Goal: Information Seeking & Learning: Find specific fact

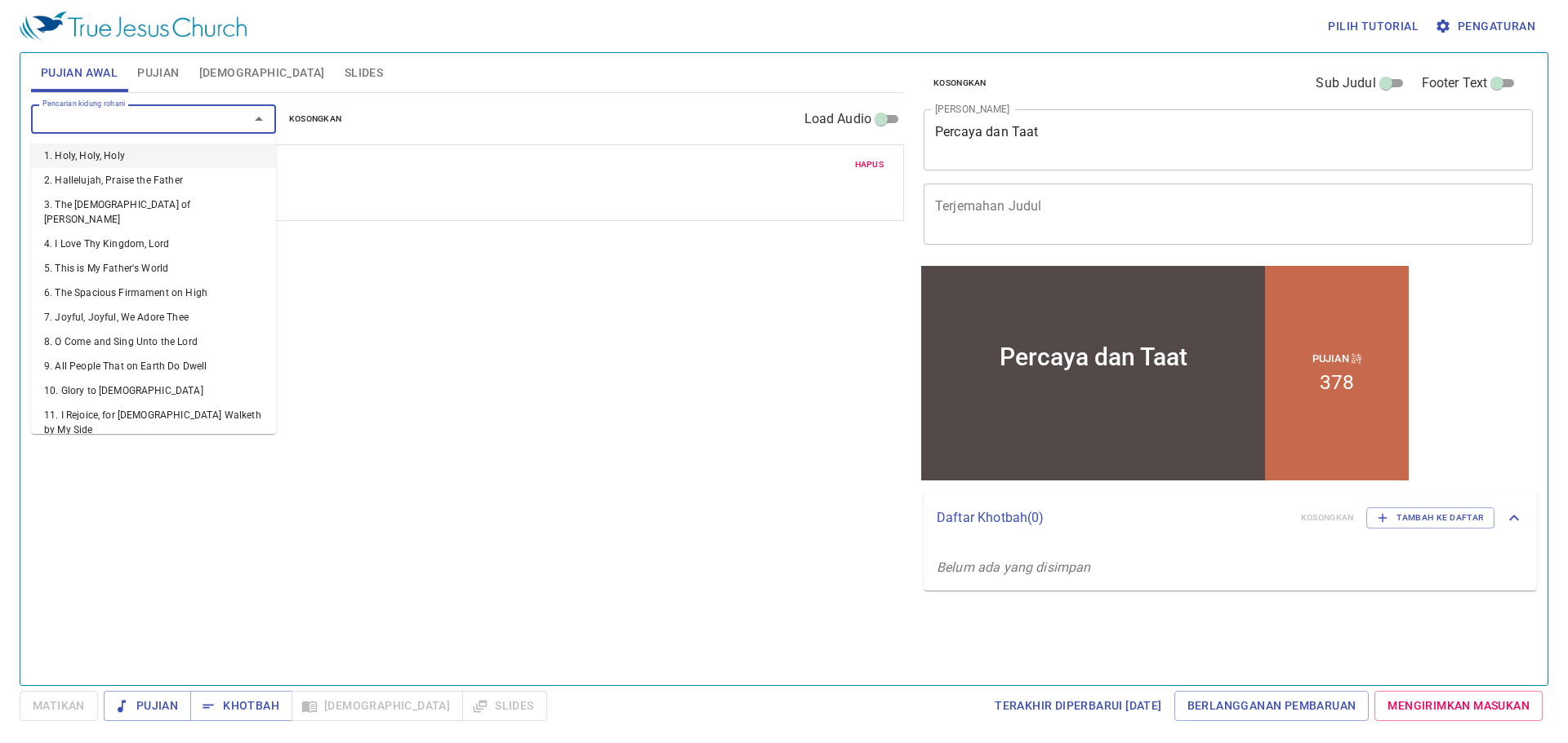
click at [160, 116] on input "Pencarian kidung rohani" at bounding box center [130, 119] width 187 height 19
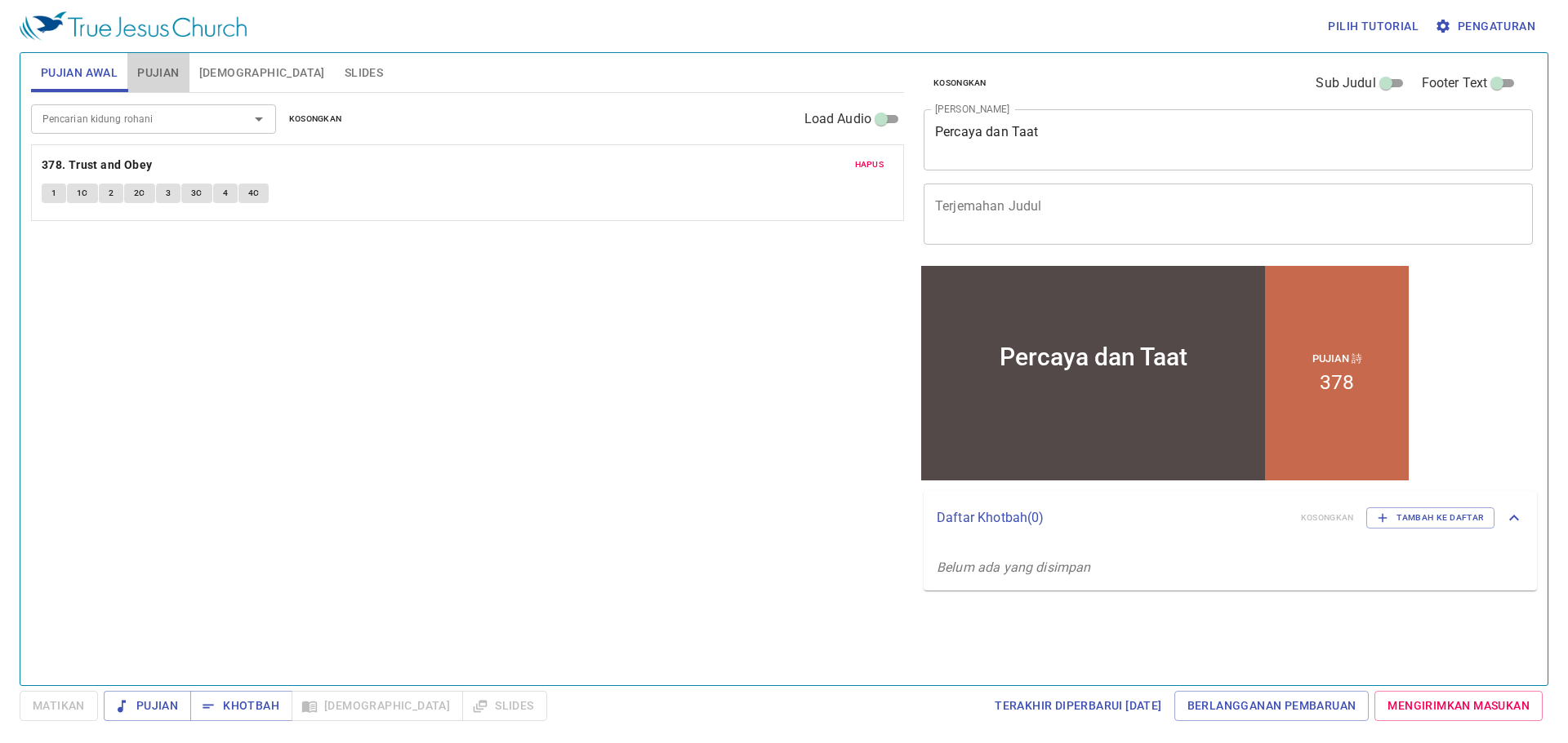
click at [162, 71] on span "Pujian" at bounding box center [158, 73] width 41 height 20
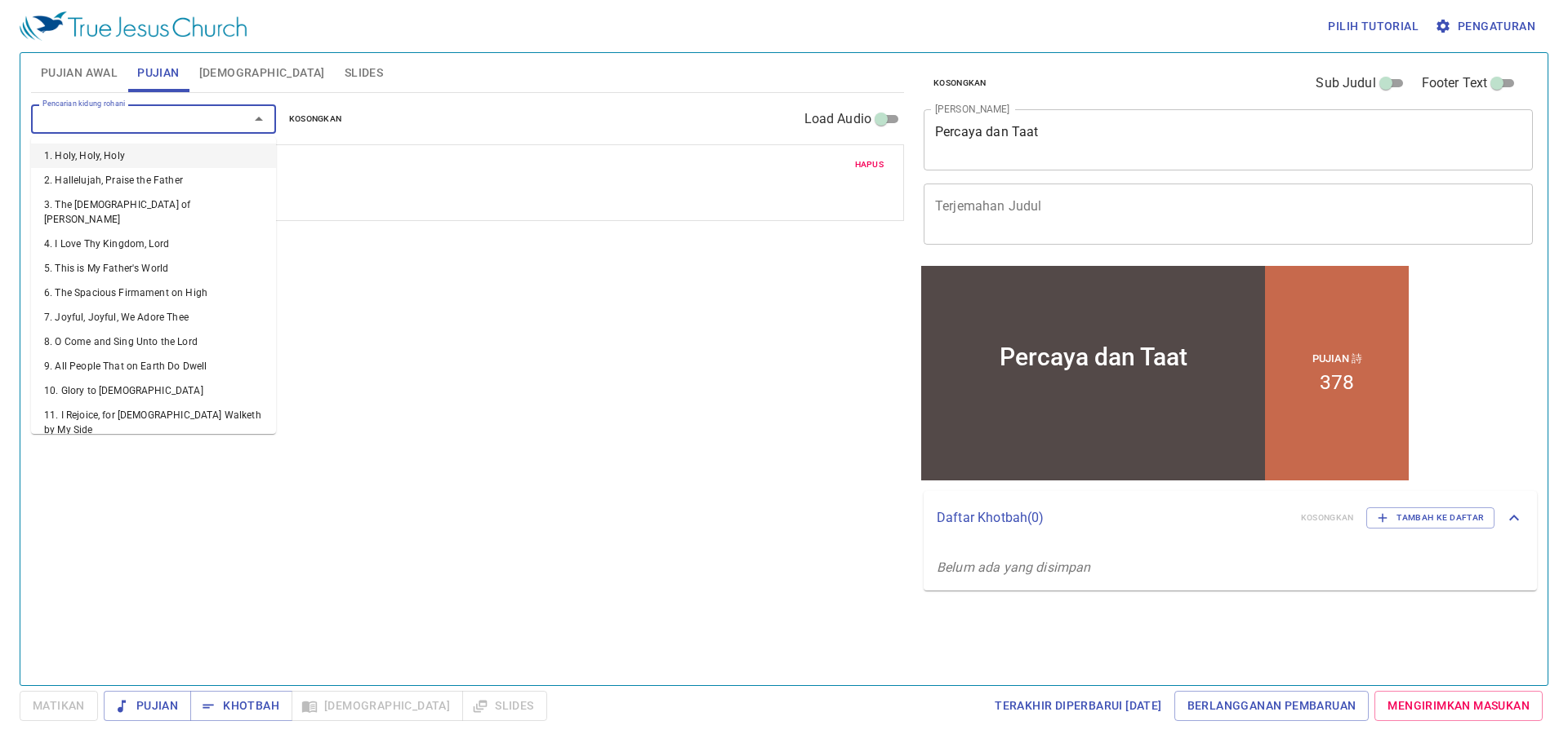
click at [165, 127] on input "Pencarian kidung rohani" at bounding box center [130, 119] width 187 height 19
type input "7"
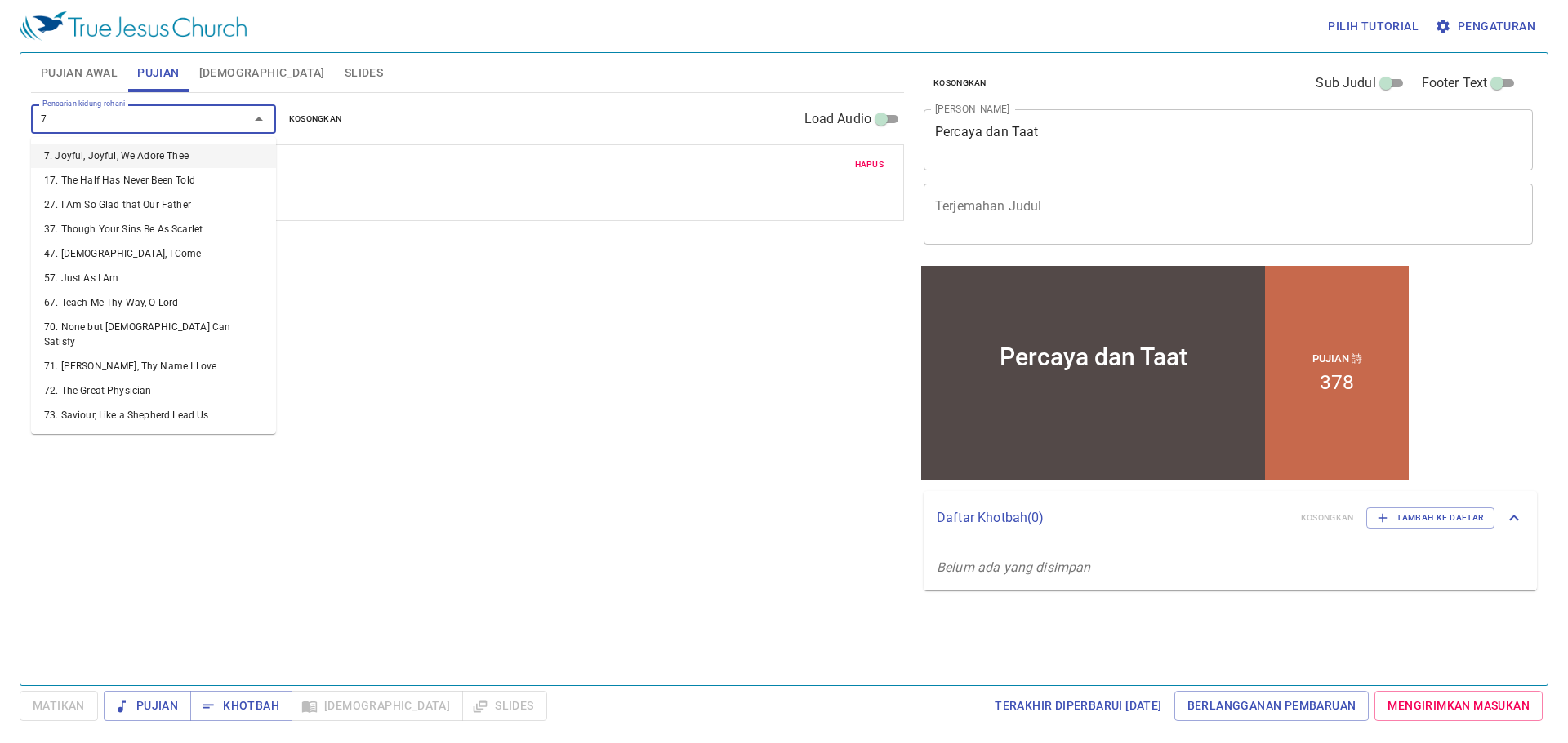
click at [203, 158] on li "7. Joyful, Joyful, We Adore Thee" at bounding box center [154, 155] width 245 height 24
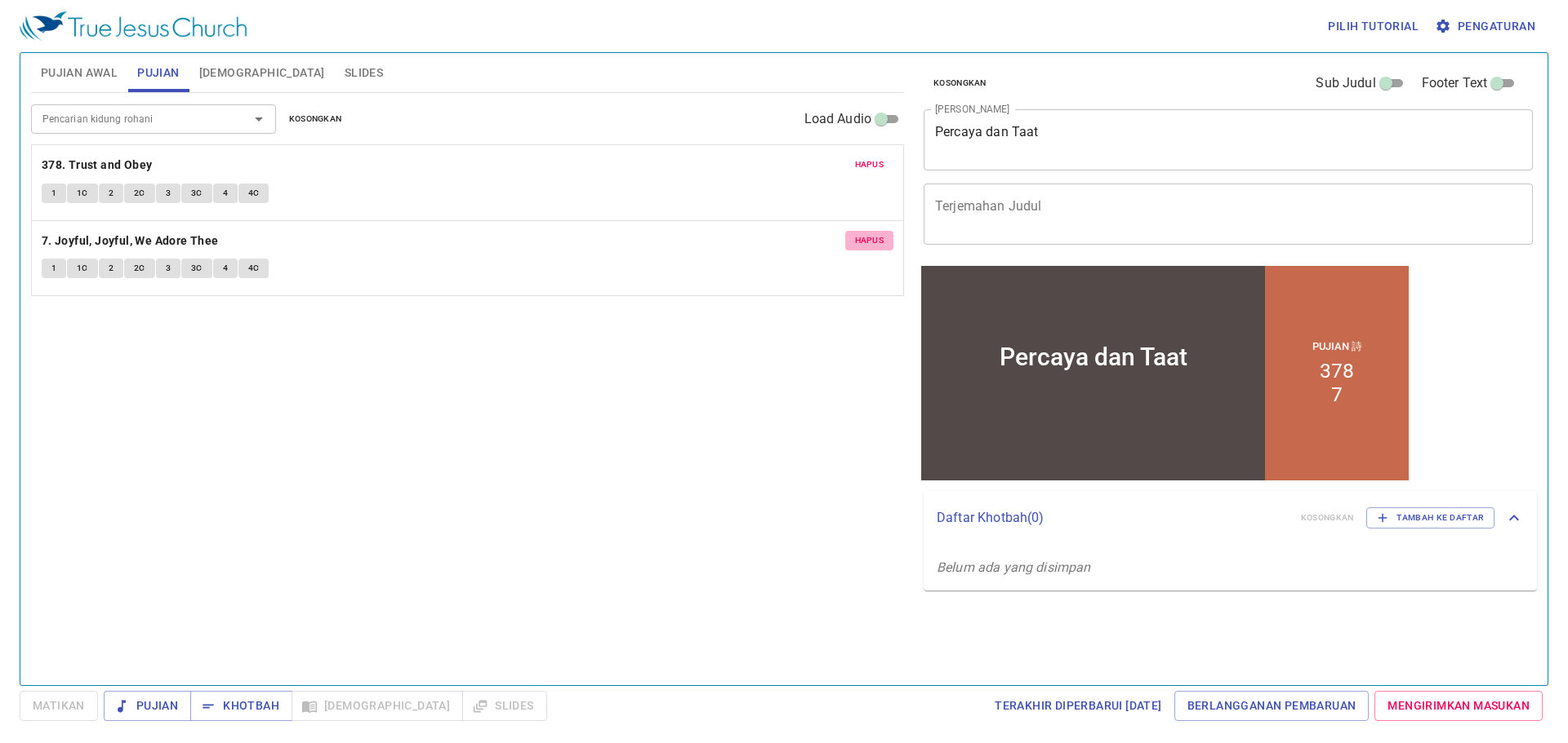
click at [769, 239] on span "Hapus" at bounding box center [869, 240] width 30 height 14
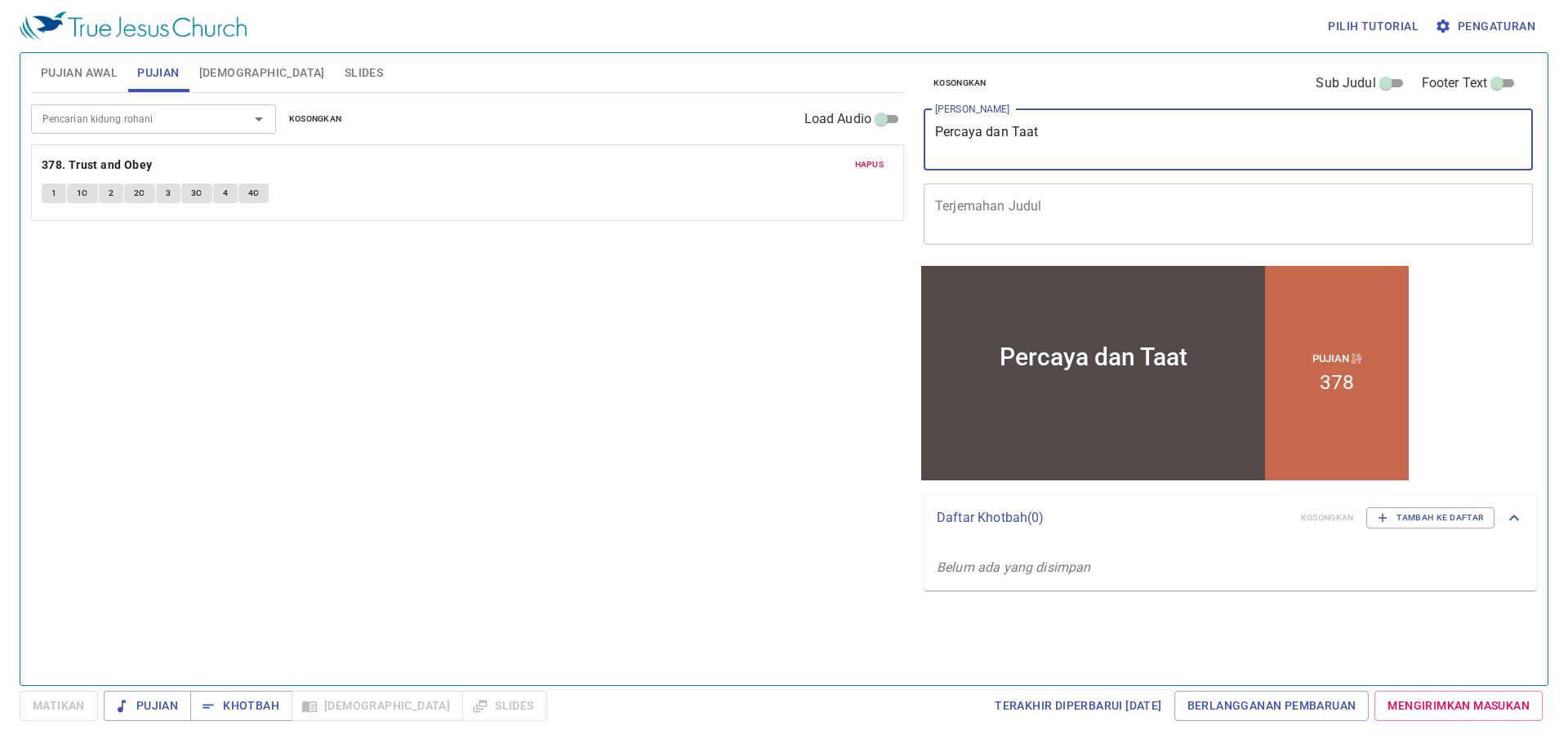
click at [769, 138] on textarea "Percaya dan Taat" at bounding box center [1228, 139] width 587 height 31
type textarea "Segera Taat"
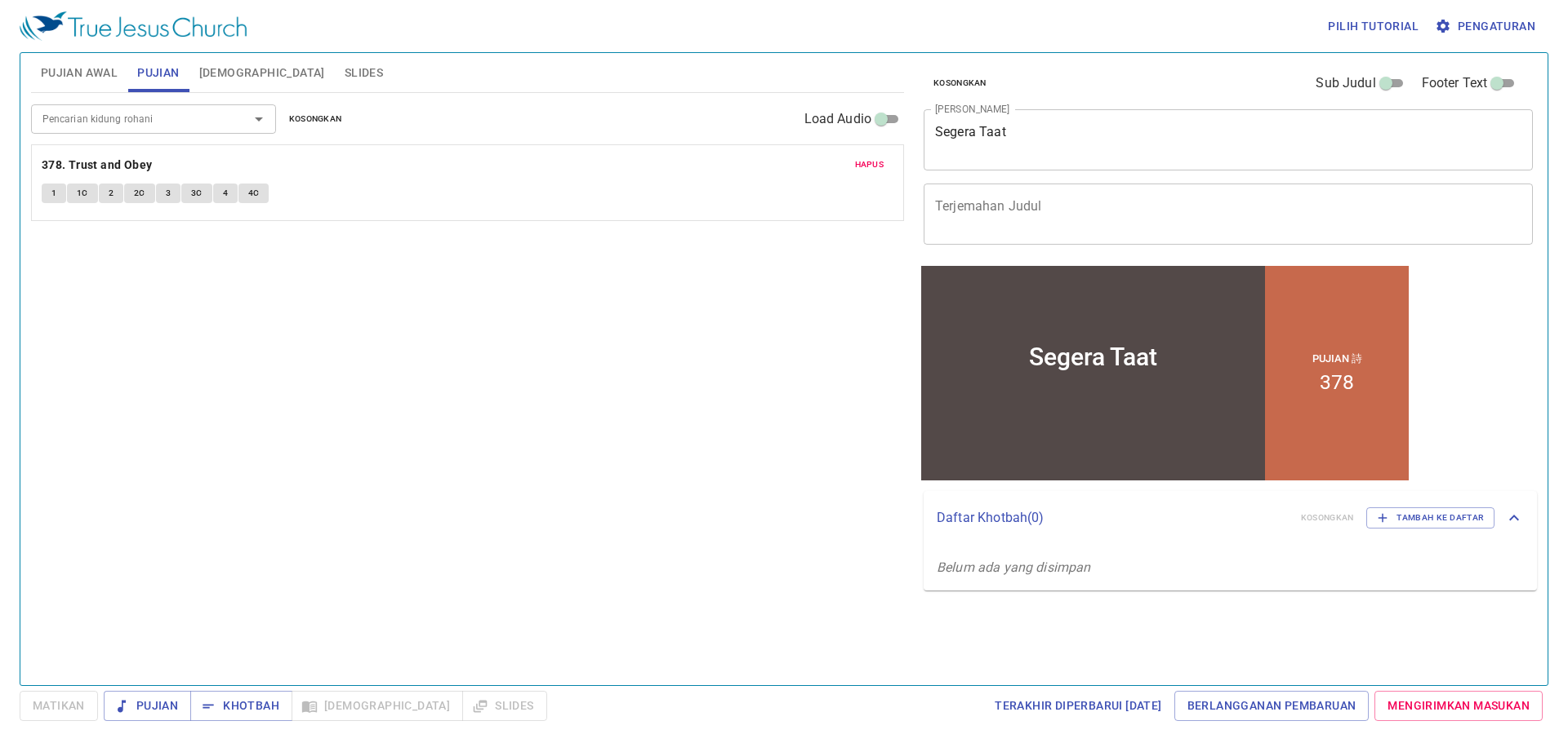
click at [655, 261] on div "Pencarian kidung rohani Pencarian kidung rohani Kosongkan Load Audio Hapus 378.…" at bounding box center [468, 382] width 873 height 579
click at [237, 487] on span "Khotbah" at bounding box center [241, 706] width 76 height 20
click at [158, 121] on input "Pencarian kidung rohani" at bounding box center [130, 119] width 187 height 19
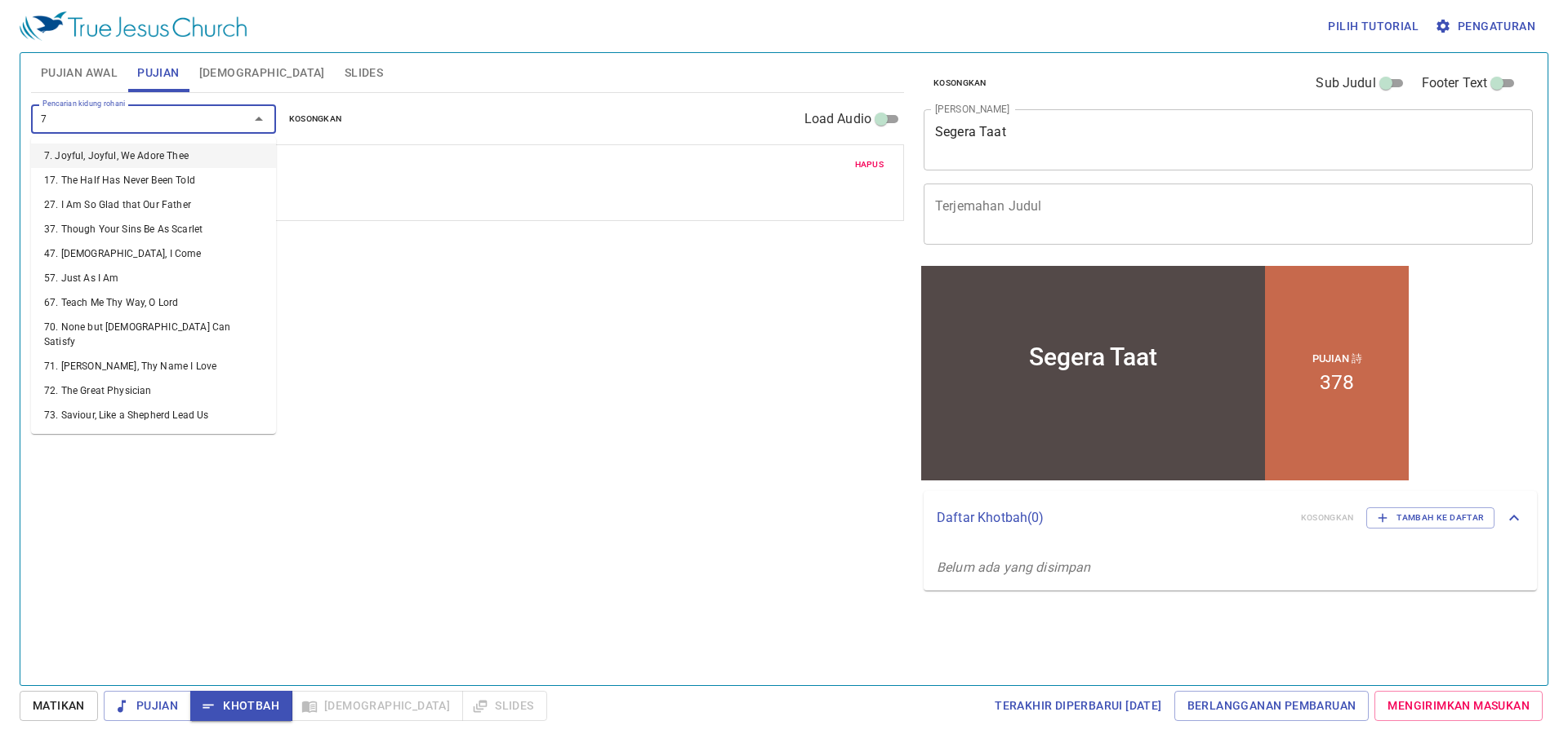
type input "7. Joyful, Joyful, We Adore Thee"
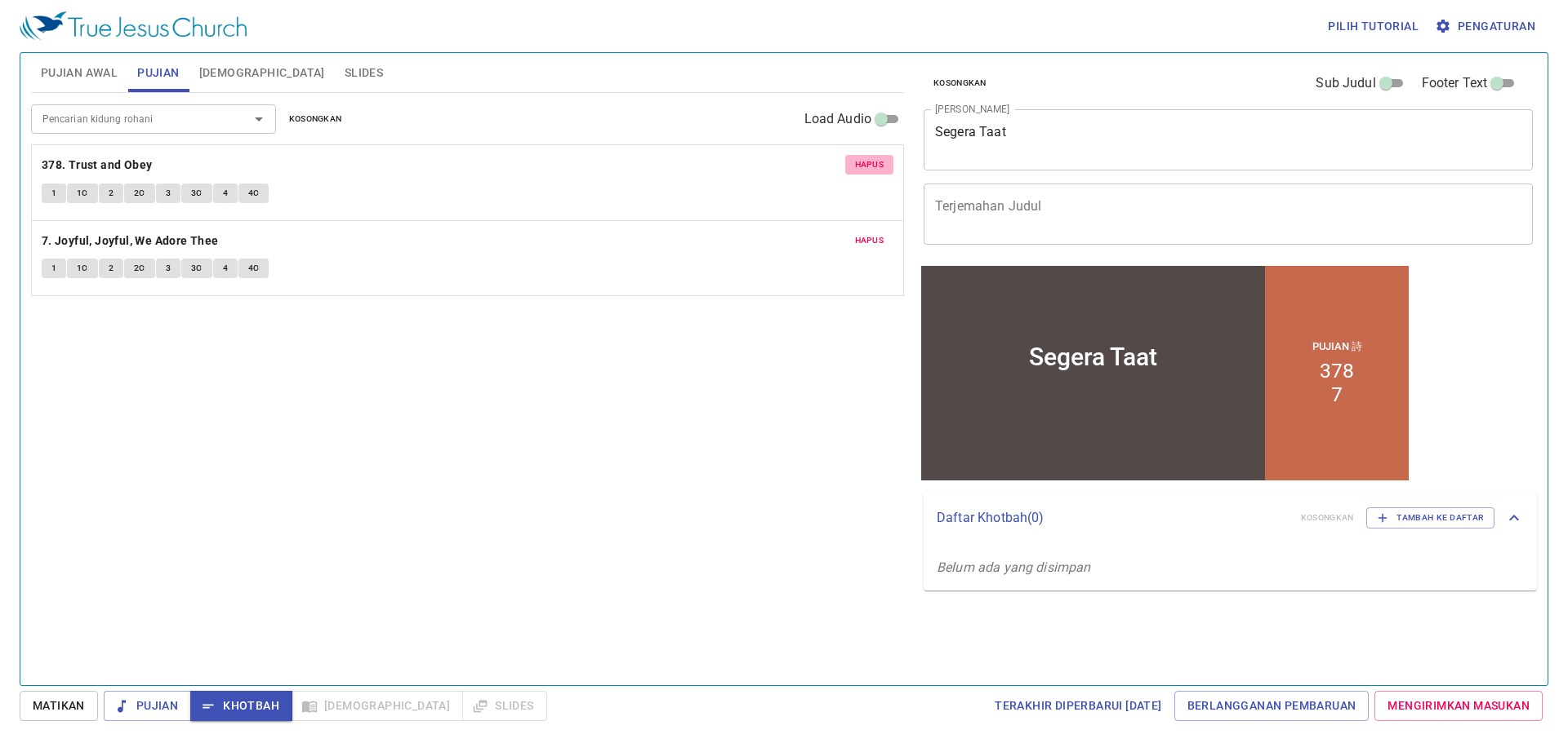
click at [769, 159] on span "Hapus" at bounding box center [869, 164] width 30 height 14
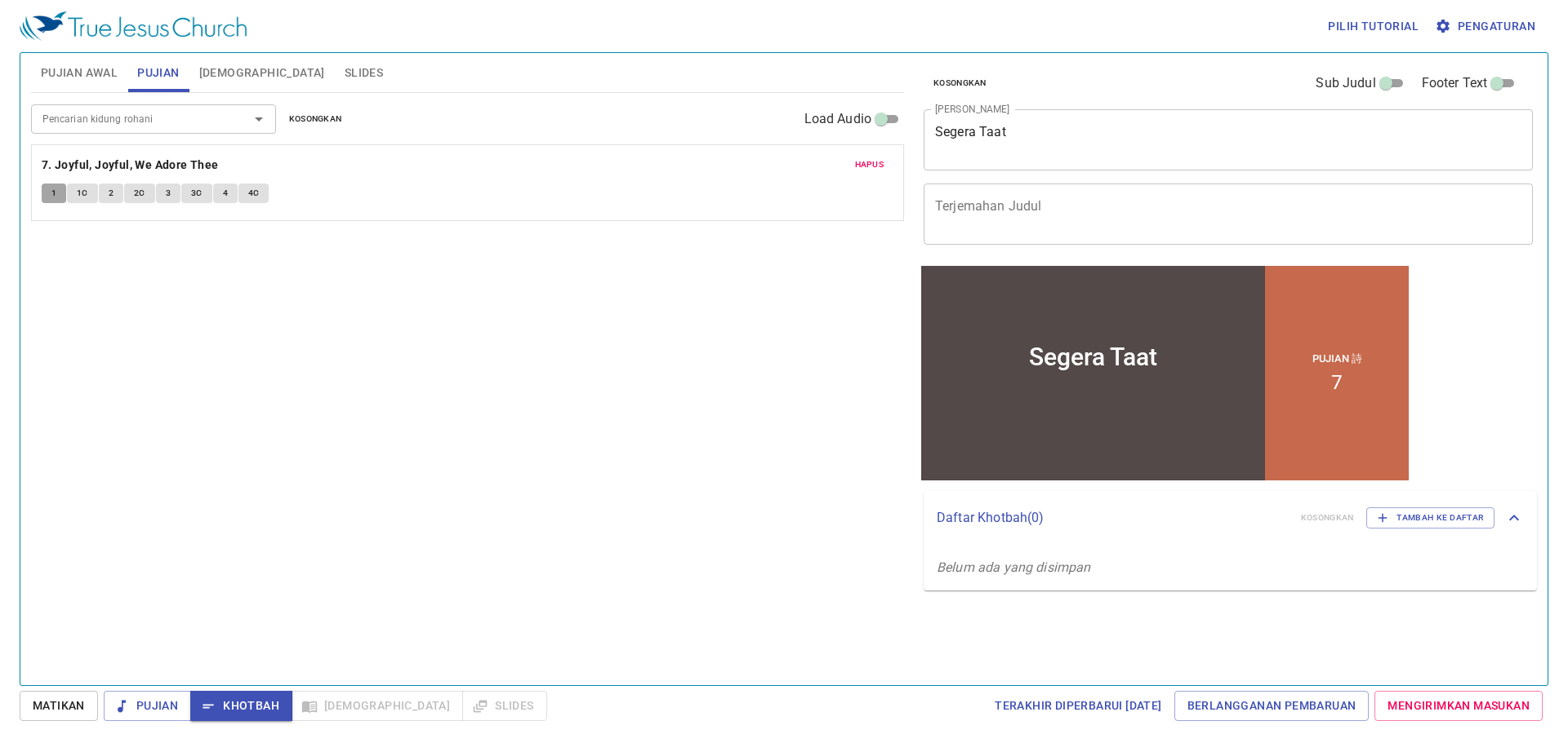
click at [51, 193] on span "1" at bounding box center [54, 193] width 5 height 14
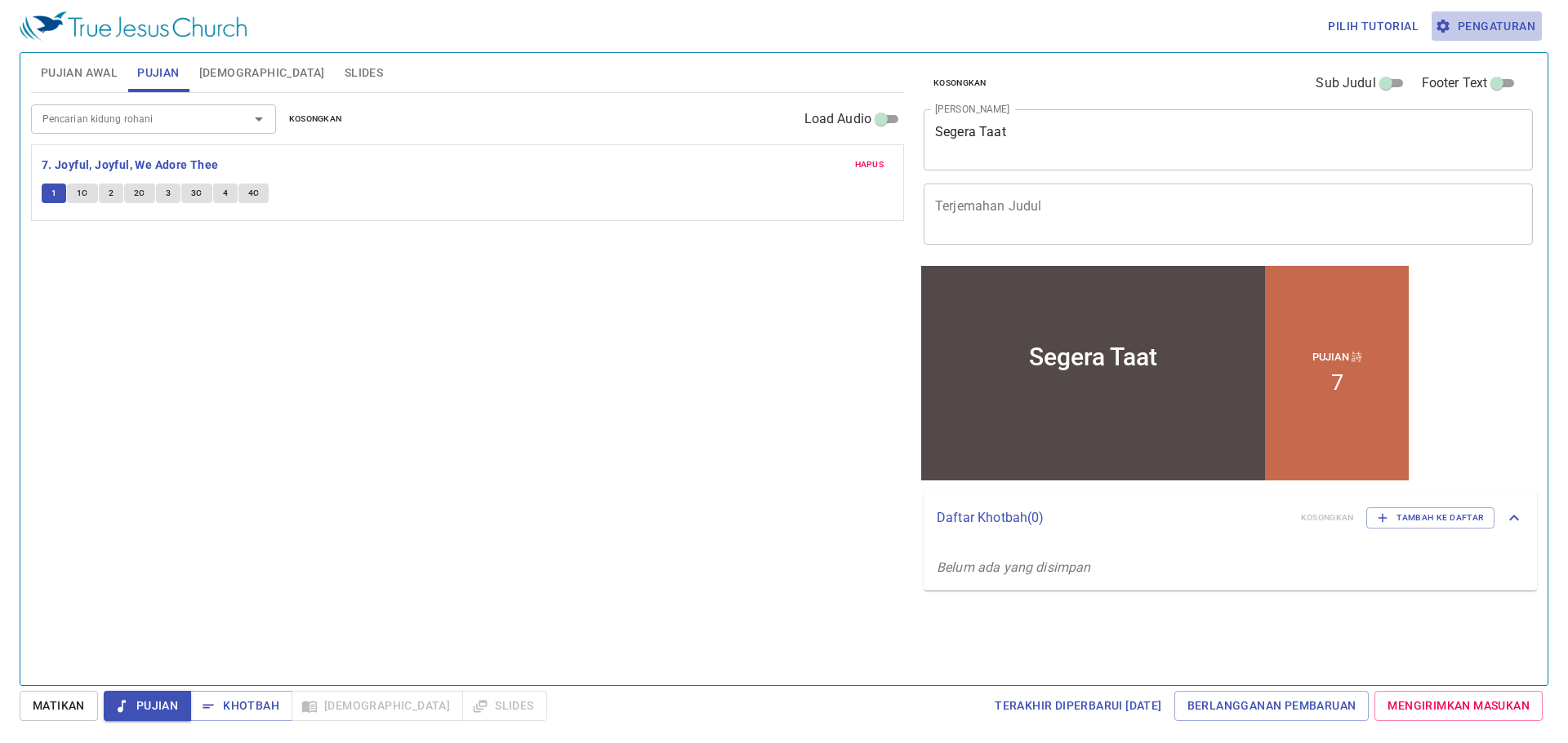
click at [769, 33] on span "Pengaturan" at bounding box center [1486, 26] width 97 height 20
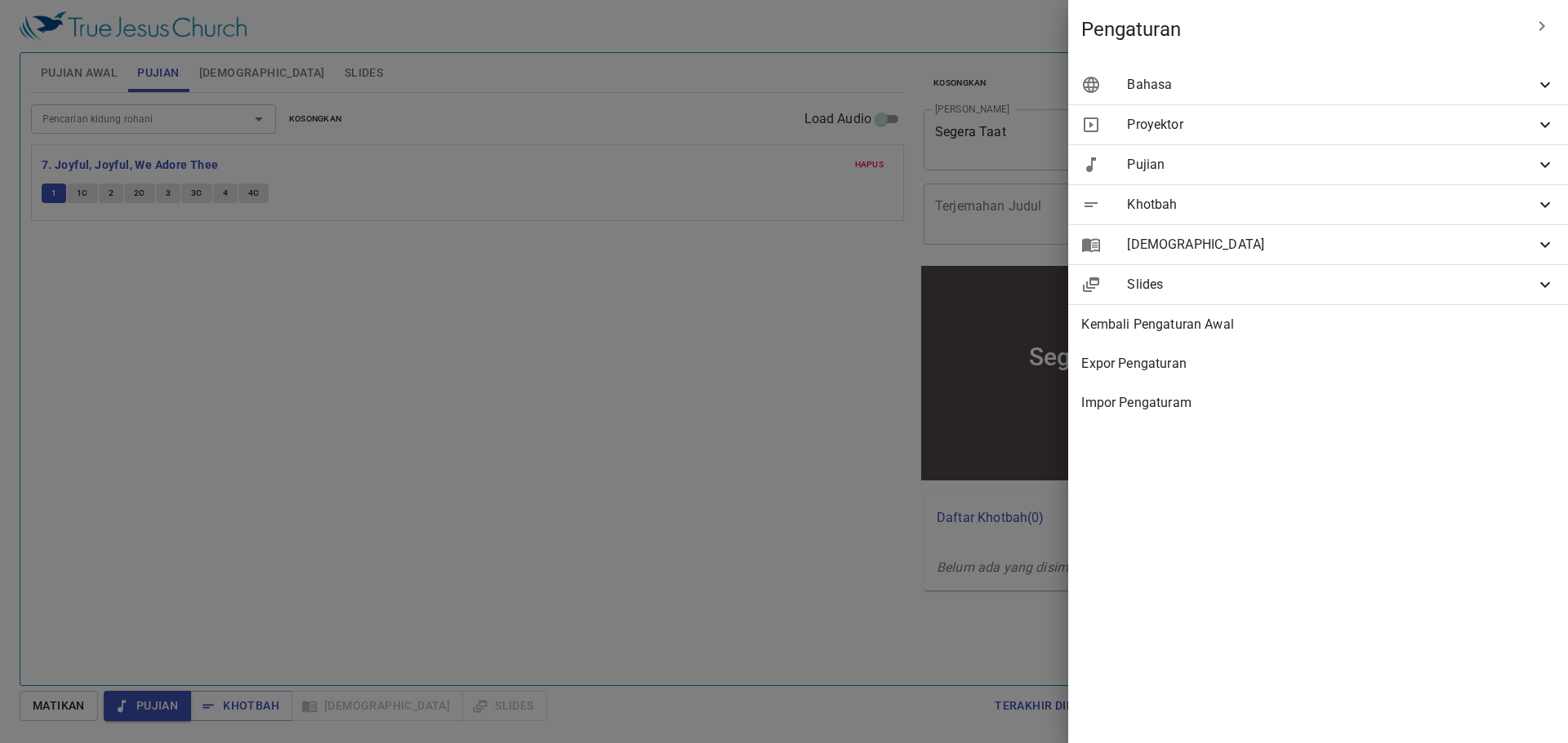
click at [769, 87] on span "Bahasa" at bounding box center [1331, 84] width 408 height 19
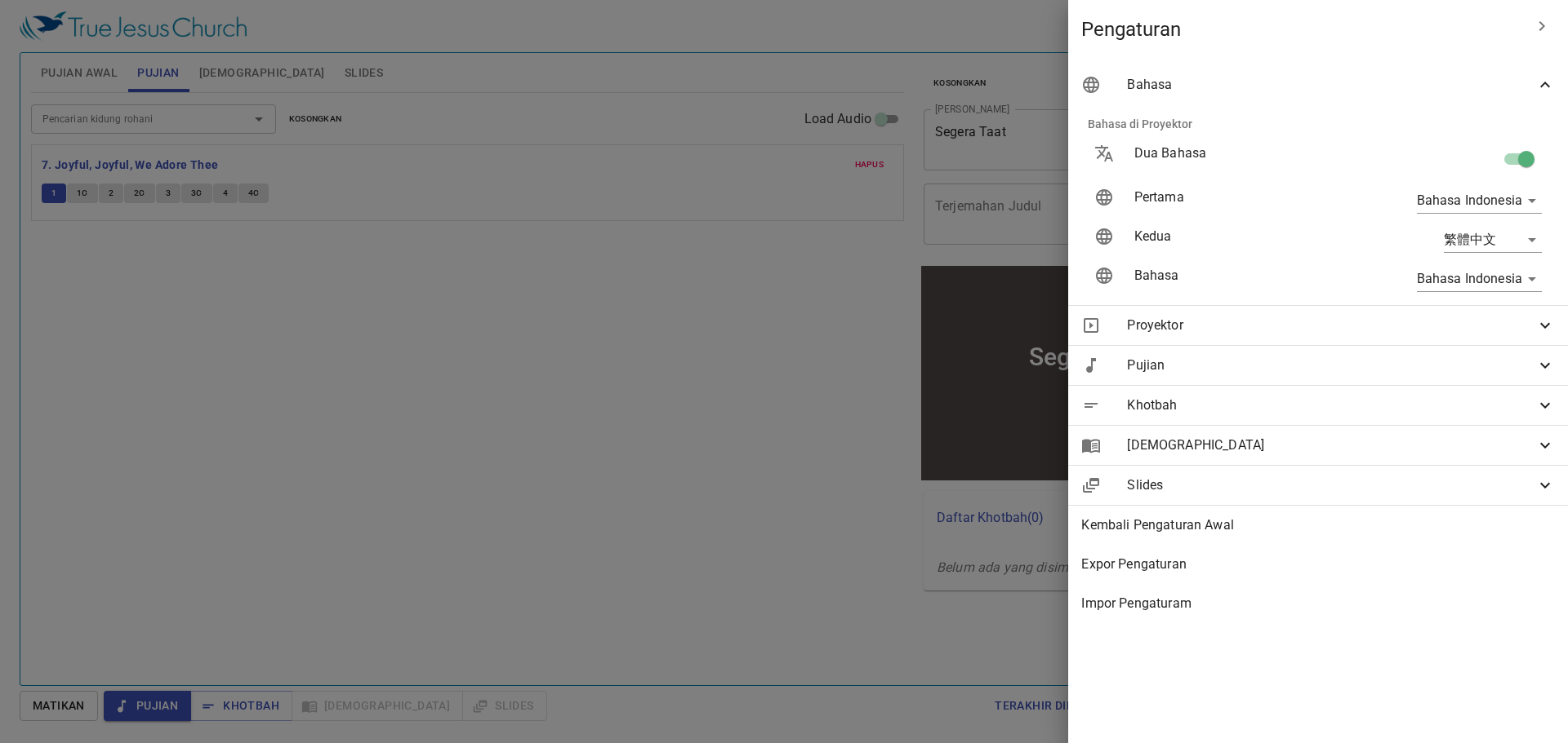
click at [769, 154] on input "checkbox" at bounding box center [1526, 162] width 93 height 31
checkbox input "false"
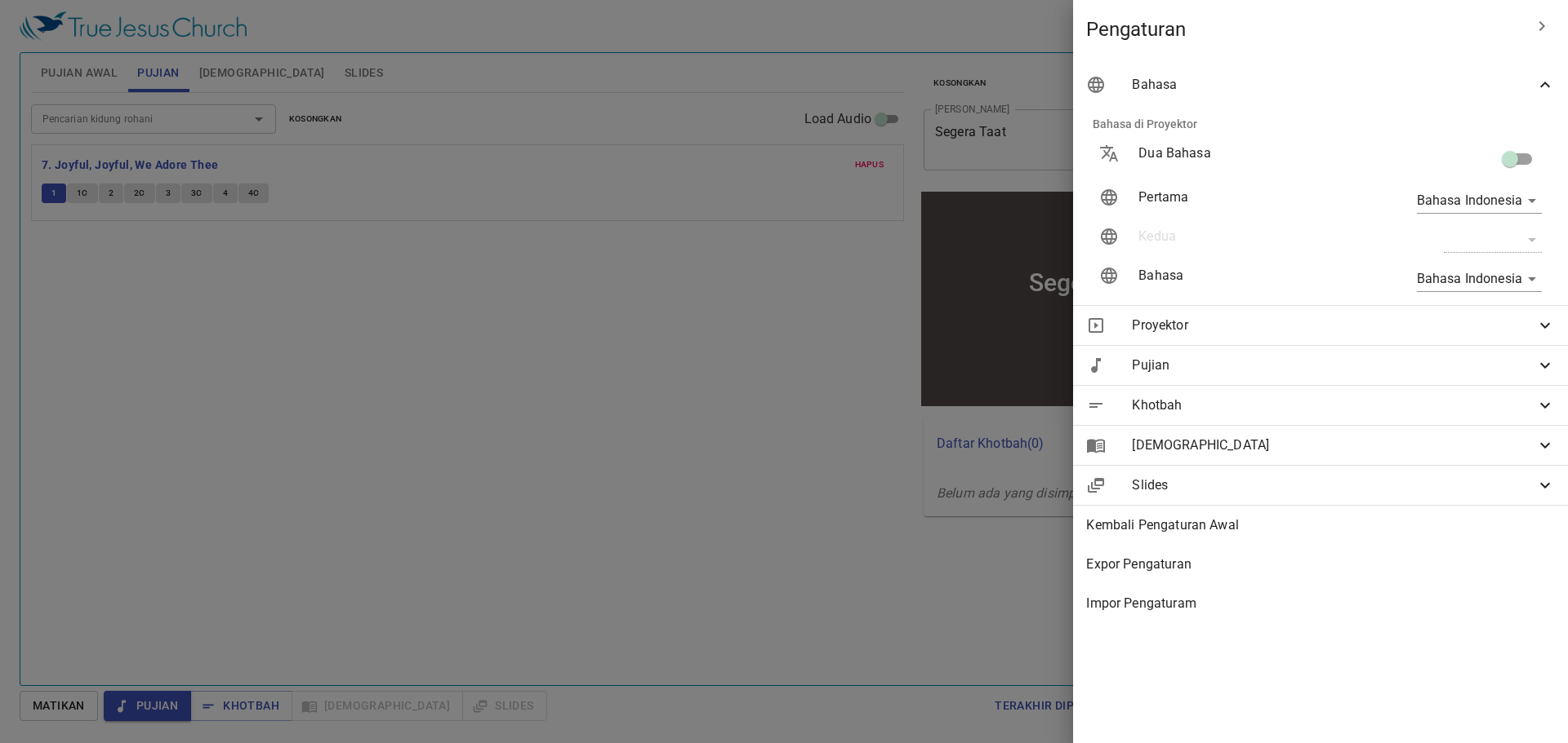
click at [769, 422] on div at bounding box center [784, 371] width 1568 height 743
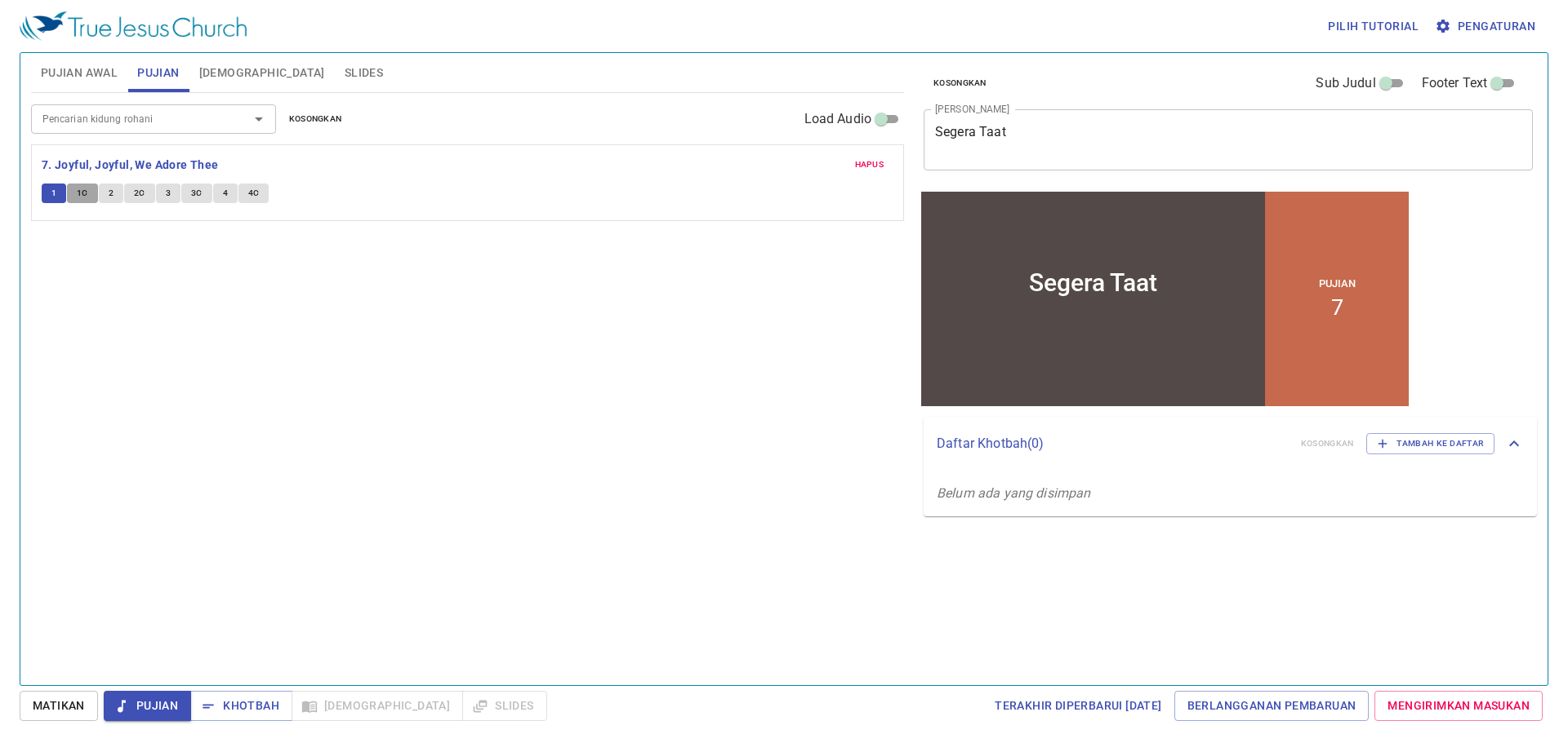
click at [81, 187] on span "1C" at bounding box center [83, 193] width 12 height 14
click at [114, 190] on button "2" at bounding box center [111, 193] width 24 height 19
click at [223, 487] on span "Khotbah" at bounding box center [241, 706] width 76 height 20
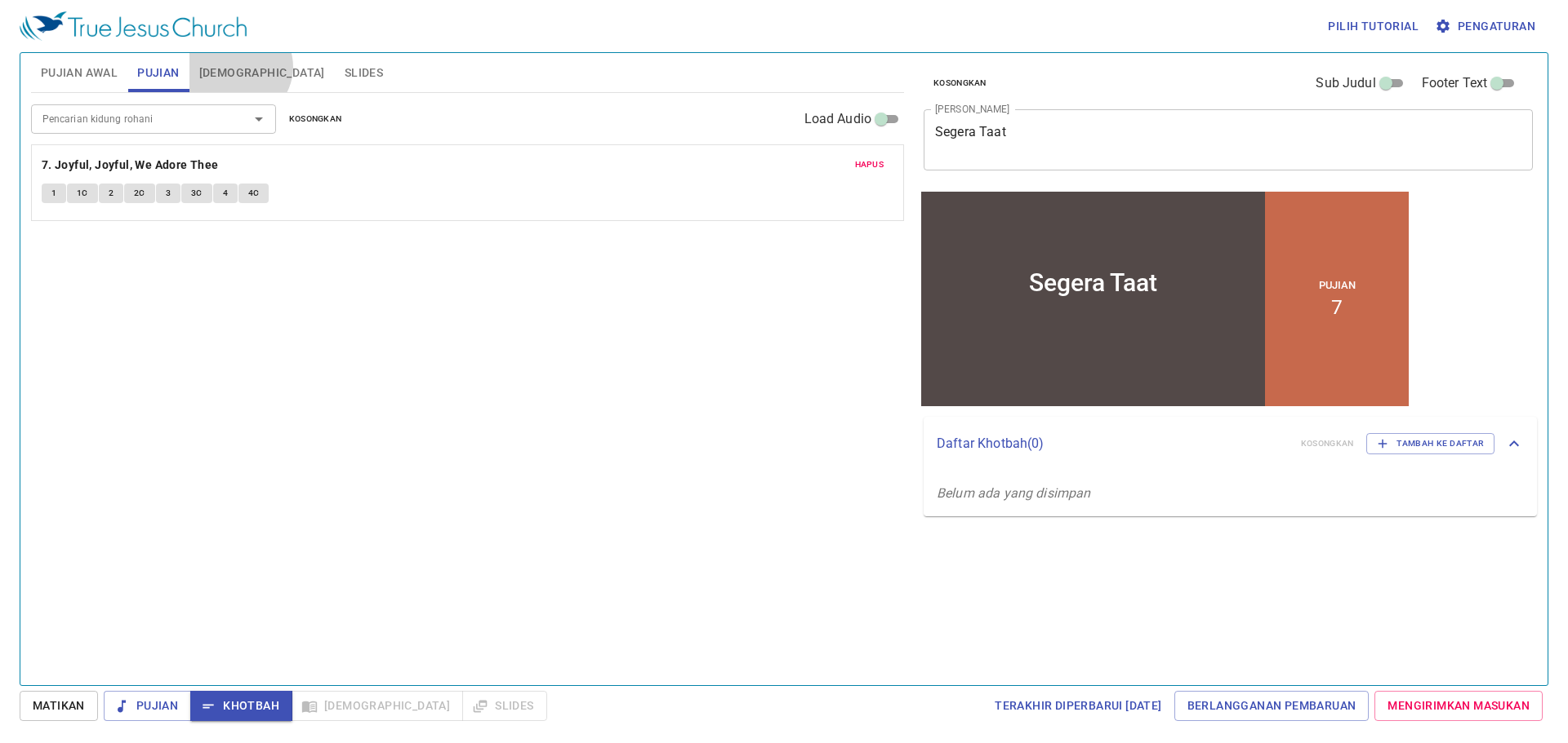
click at [238, 67] on span "[DEMOGRAPHIC_DATA]" at bounding box center [262, 73] width 126 height 20
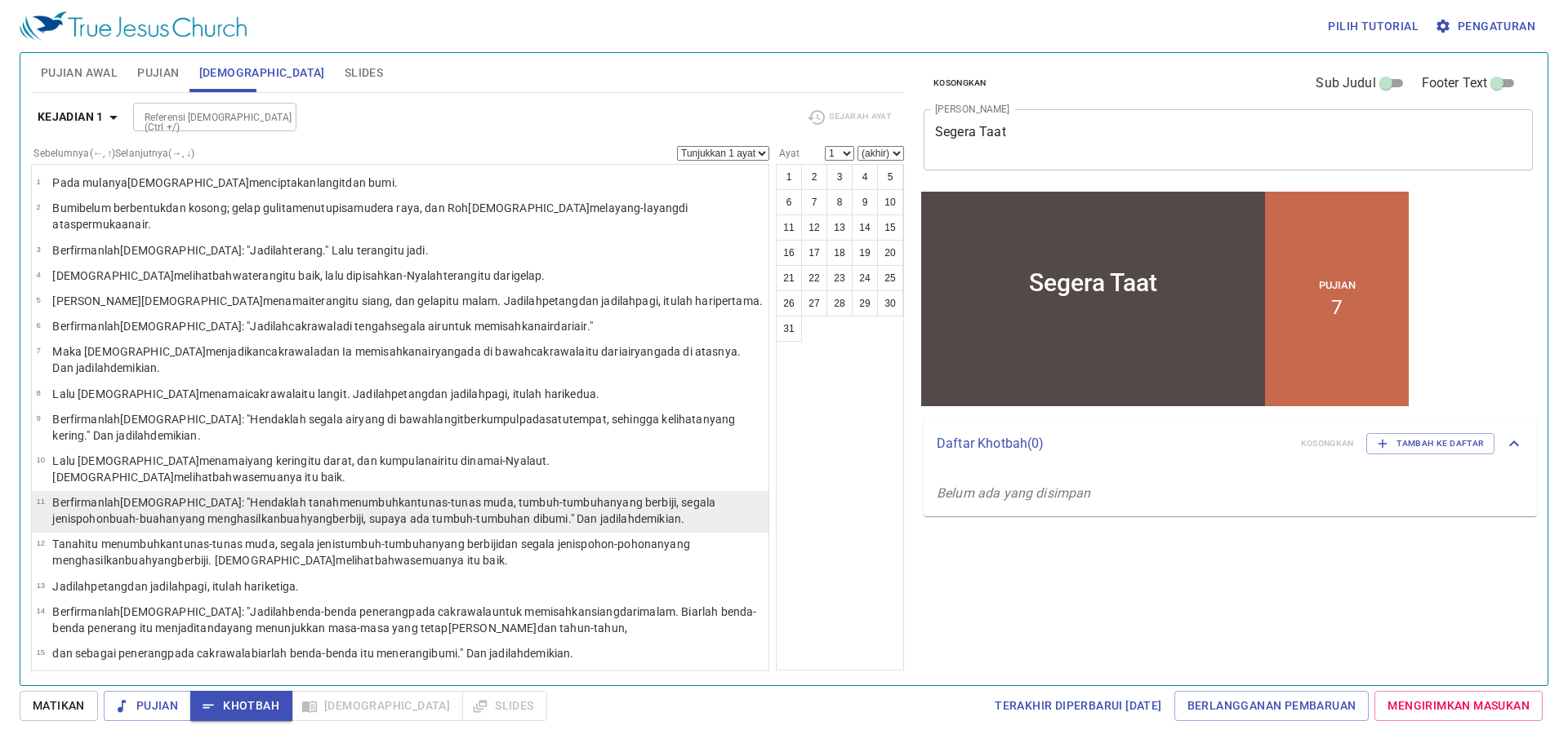
scroll to position [127, 0]
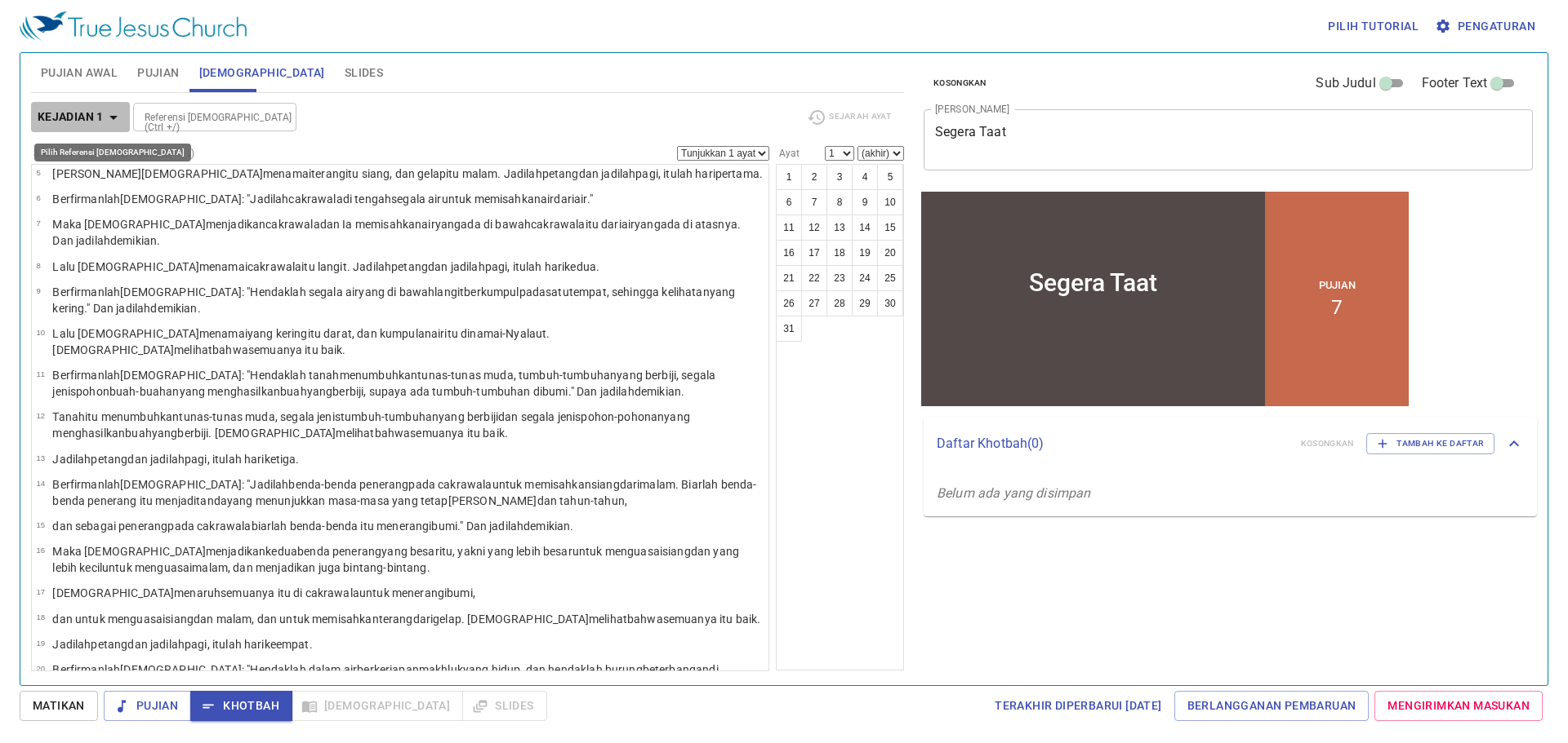
click at [102, 118] on b "Kejadian 1" at bounding box center [71, 117] width 66 height 20
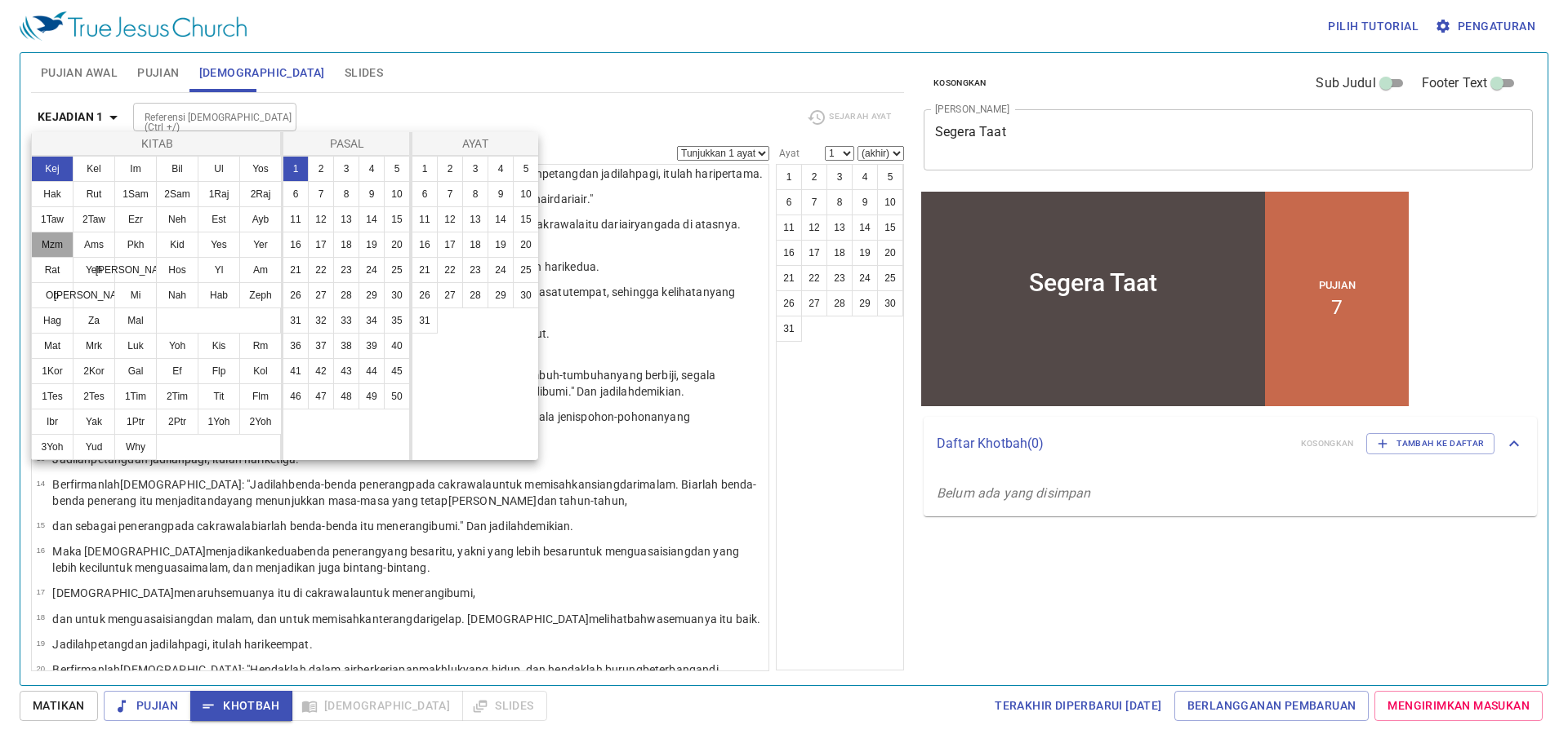
click at [62, 254] on button "Mzm" at bounding box center [52, 245] width 42 height 26
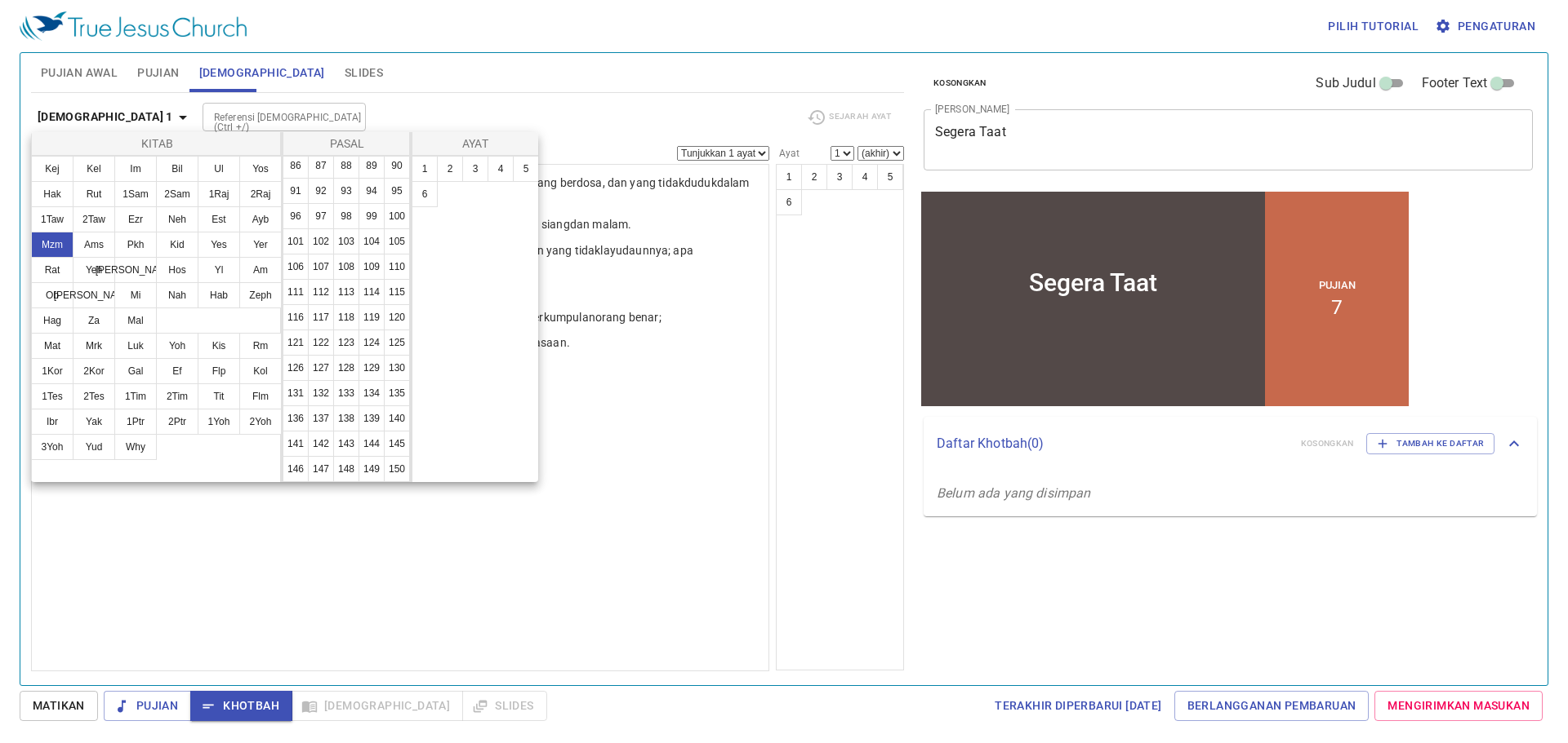
scroll to position [587, 0]
click at [359, 321] on button "119" at bounding box center [371, 317] width 26 height 26
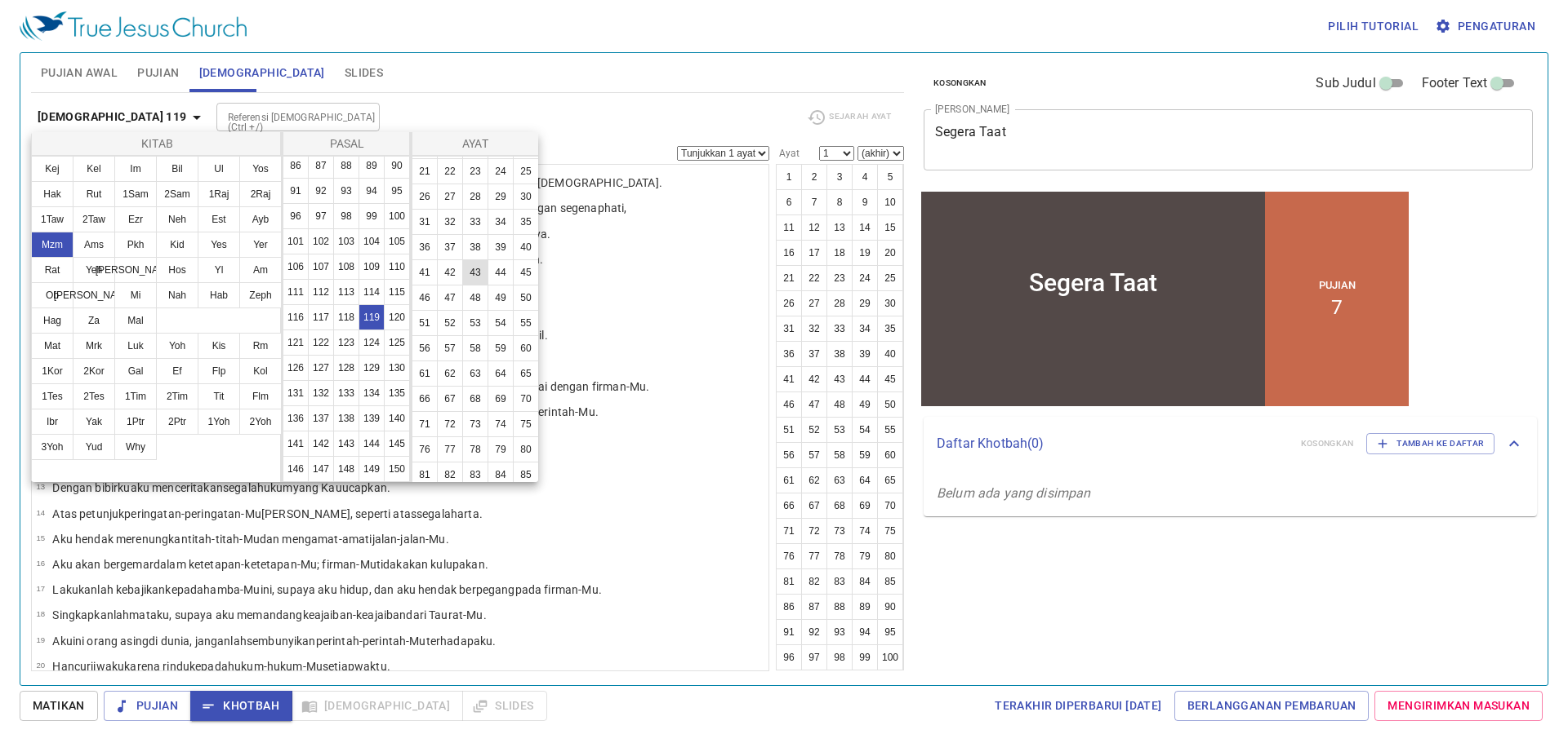
scroll to position [100, 0]
click at [513, 361] on button "60" at bounding box center [526, 347] width 26 height 26
select select "60"
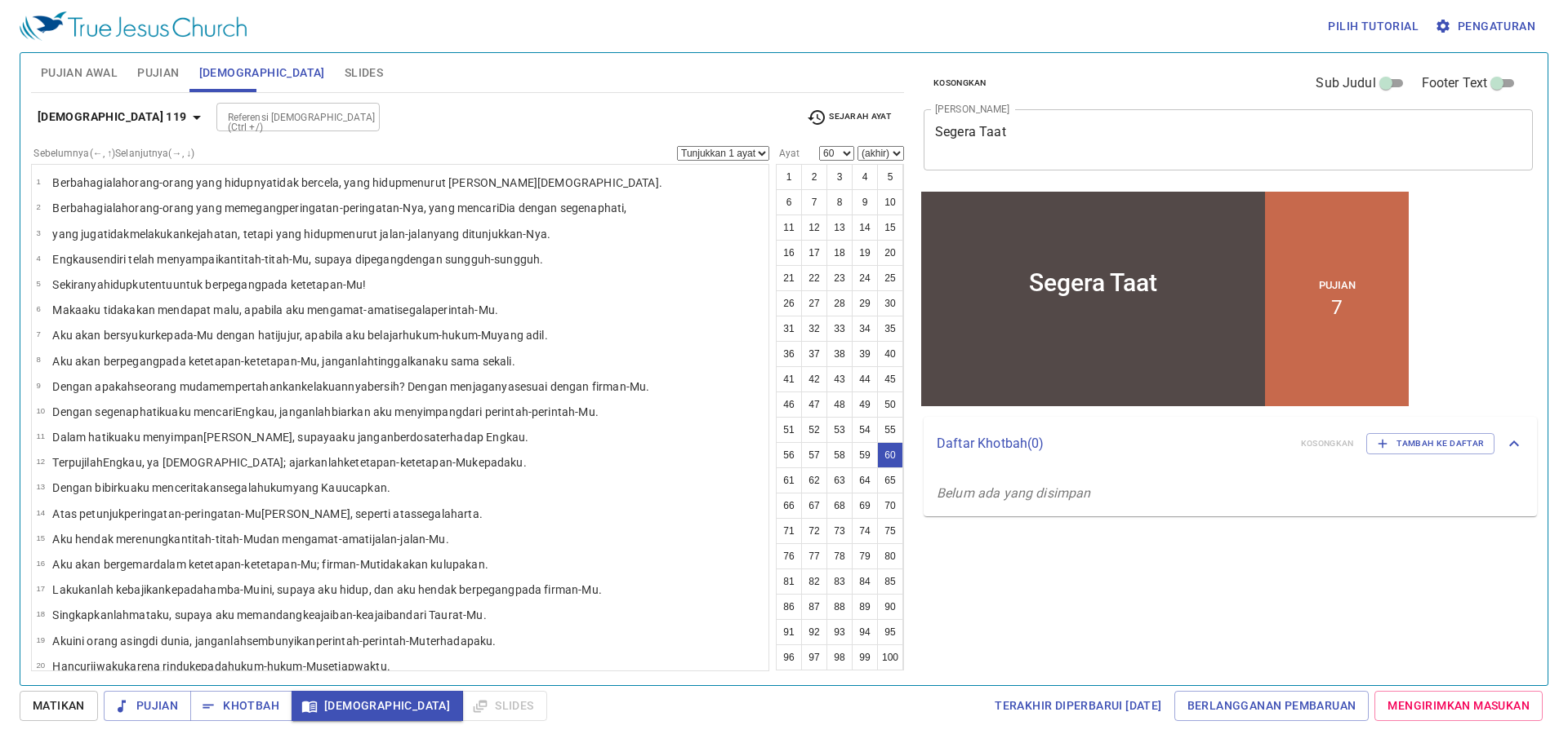
scroll to position [1268, 0]
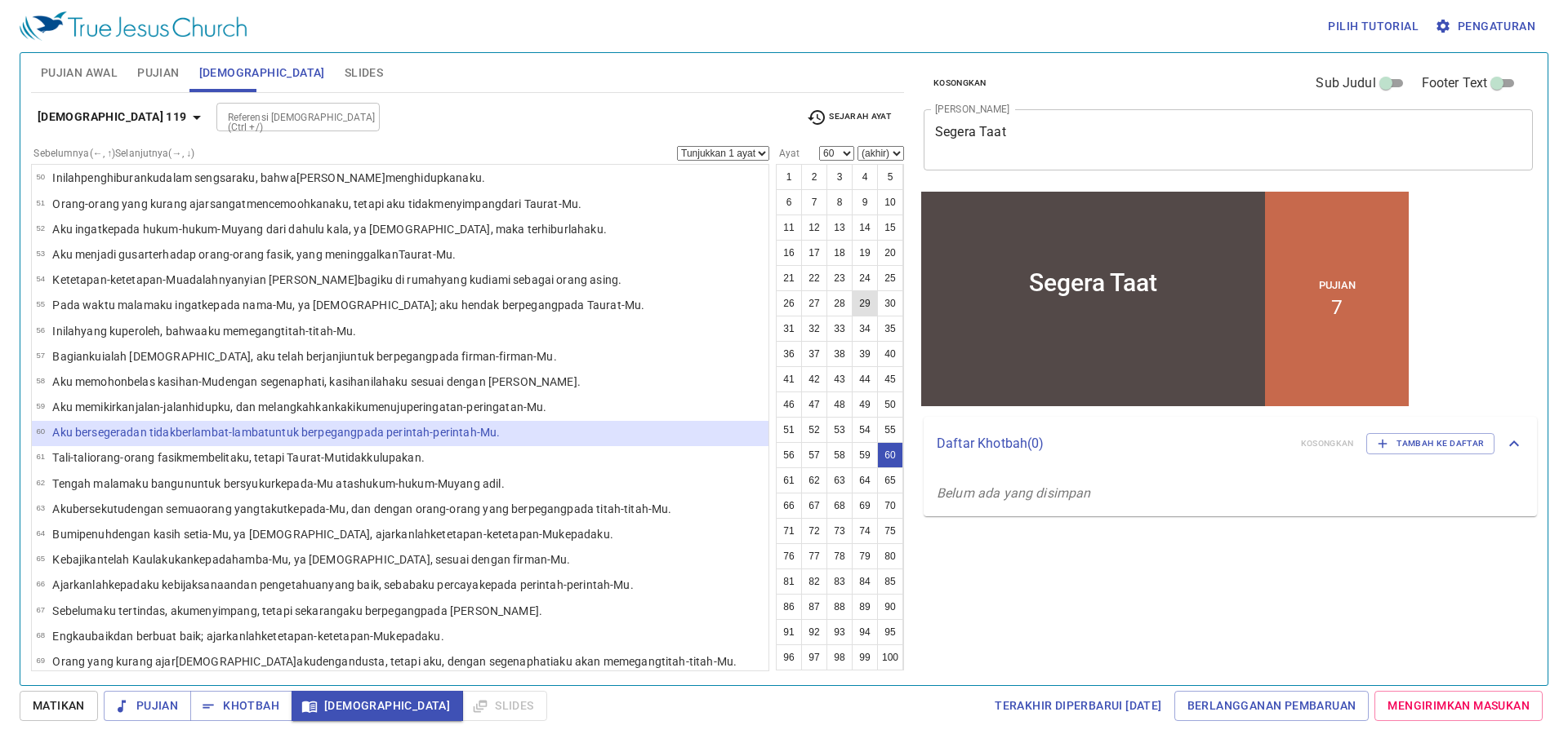
click at [31, 102] on button "[DEMOGRAPHIC_DATA] 119" at bounding box center [122, 117] width 182 height 30
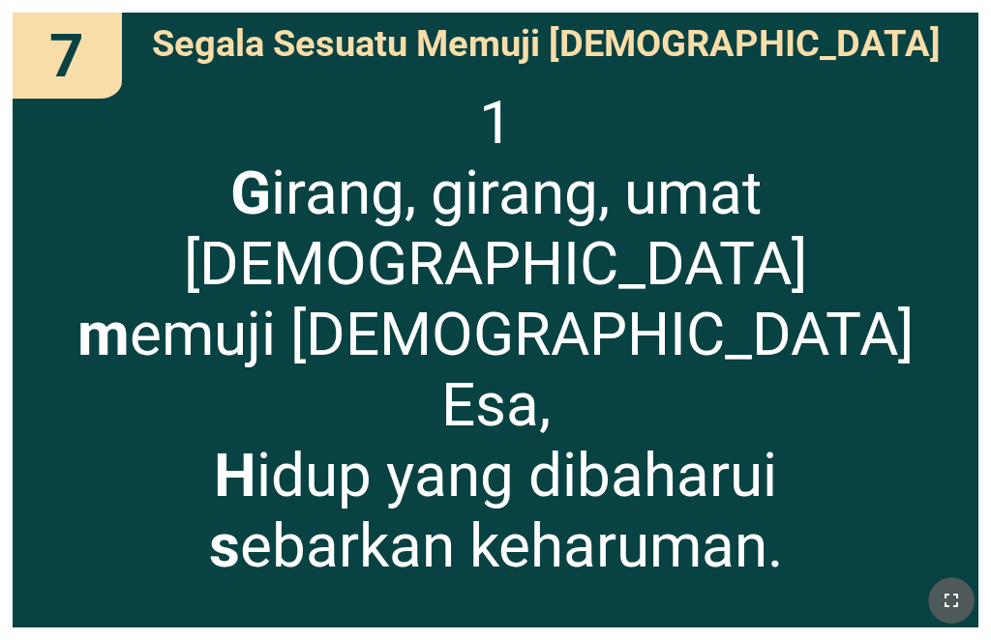
click at [955, 603] on icon "button" at bounding box center [950, 600] width 23 height 23
